Goal: Information Seeking & Learning: Learn about a topic

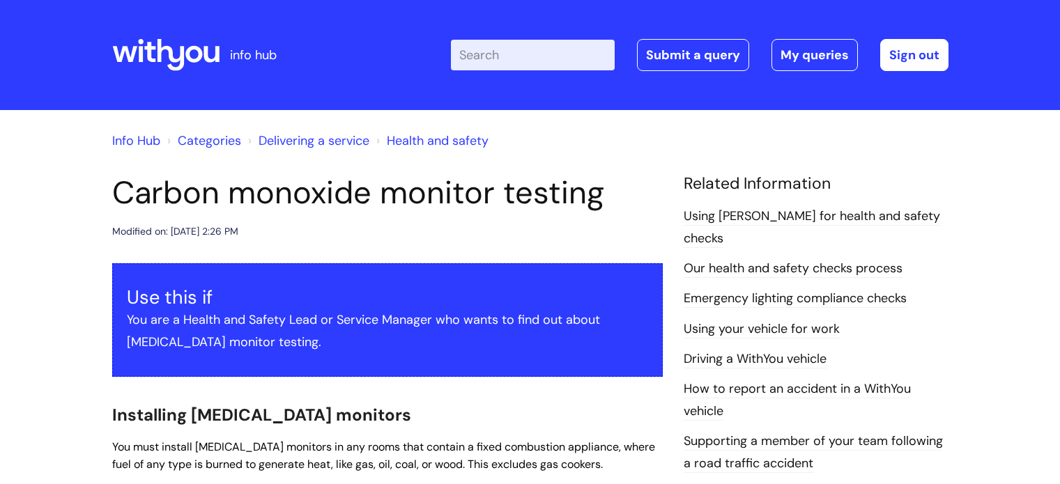
scroll to position [167, 0]
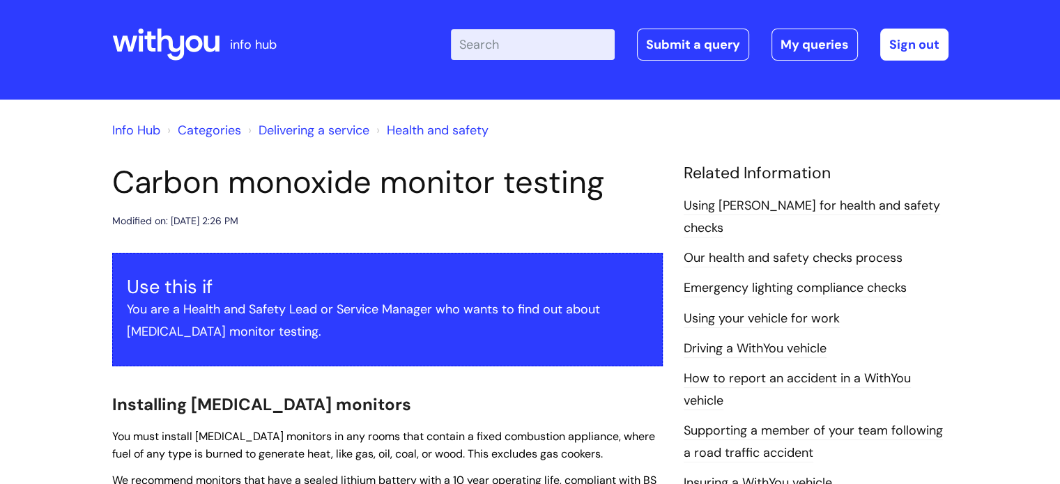
scroll to position [0, 0]
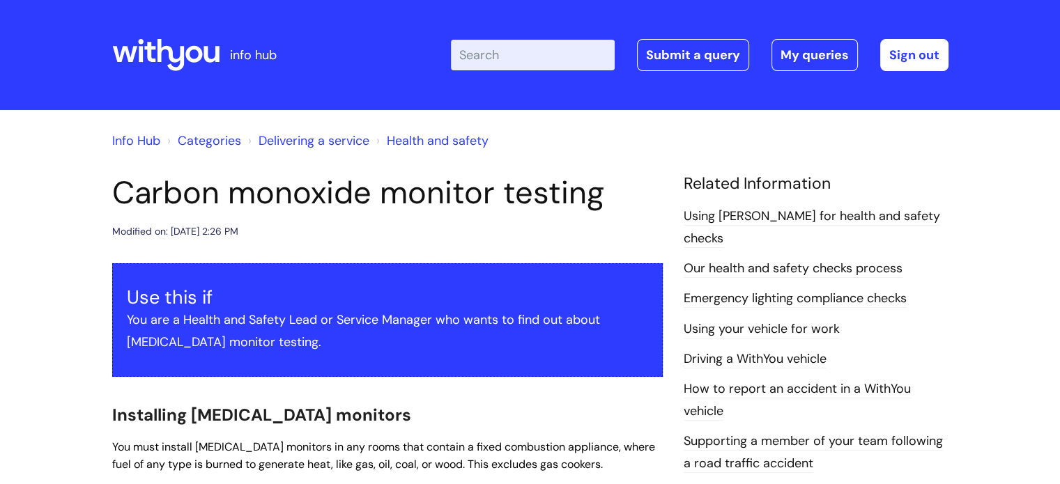
click at [438, 141] on link "Health and safety" at bounding box center [438, 140] width 102 height 17
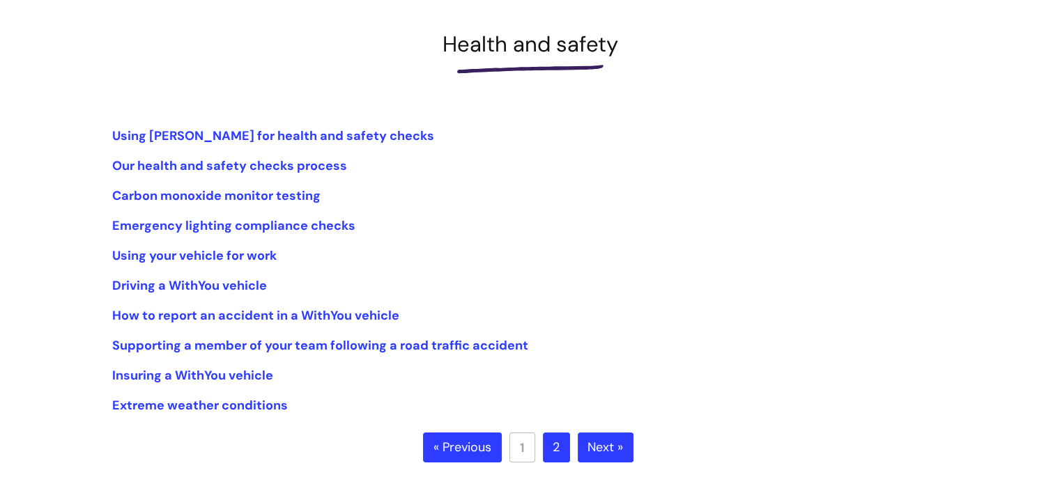
scroll to position [251, 0]
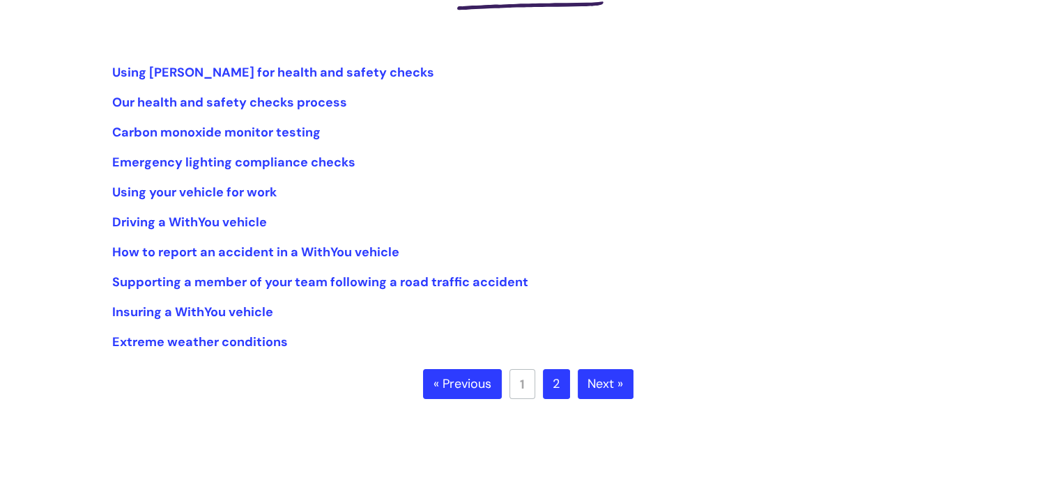
click at [608, 383] on link "Next »" at bounding box center [606, 384] width 56 height 31
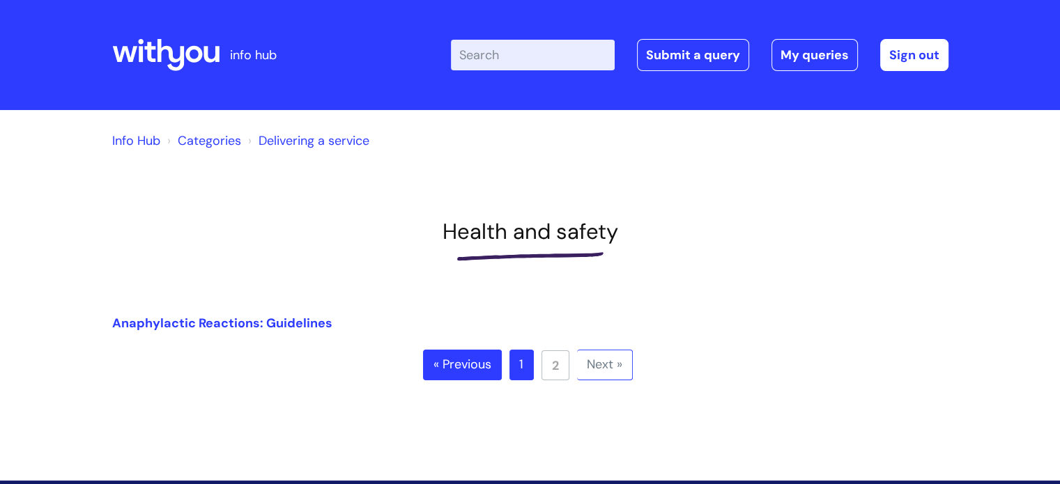
click at [455, 358] on link "« Previous" at bounding box center [462, 365] width 79 height 31
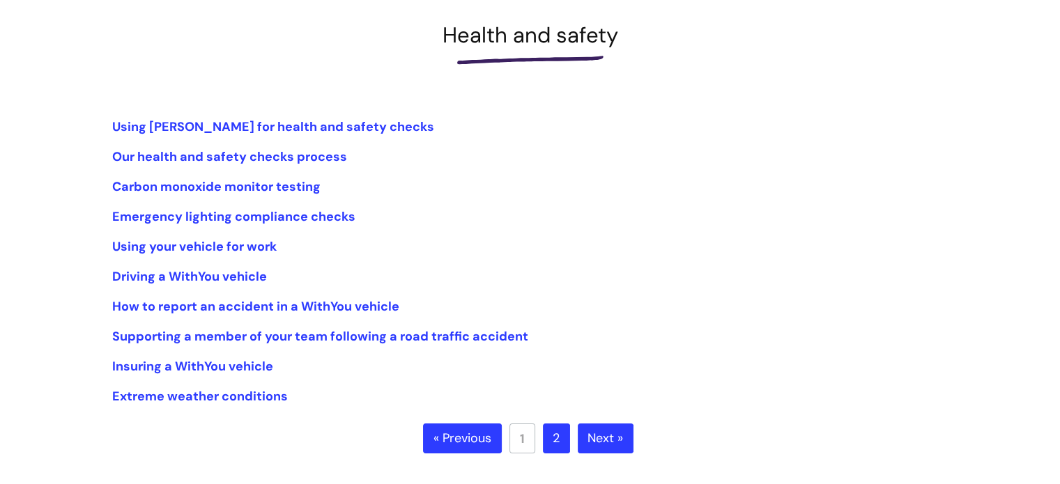
scroll to position [223, 0]
